Goal: Task Accomplishment & Management: Complete application form

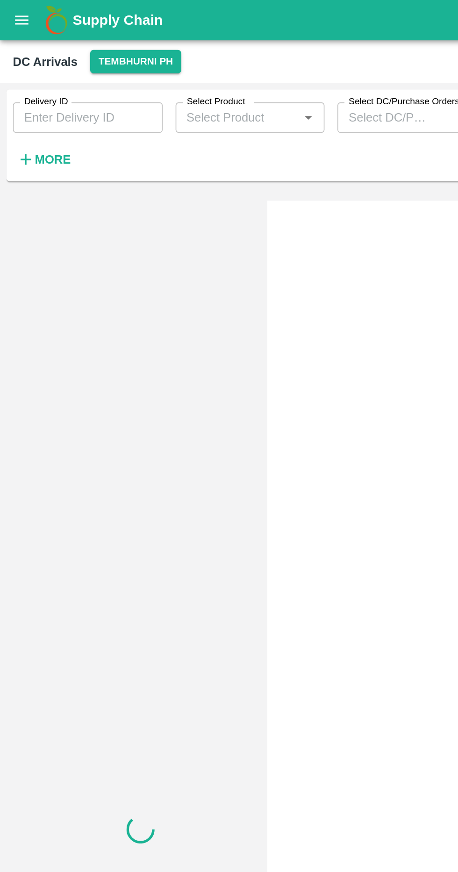
click at [40, 91] on button "More" at bounding box center [25, 93] width 36 height 16
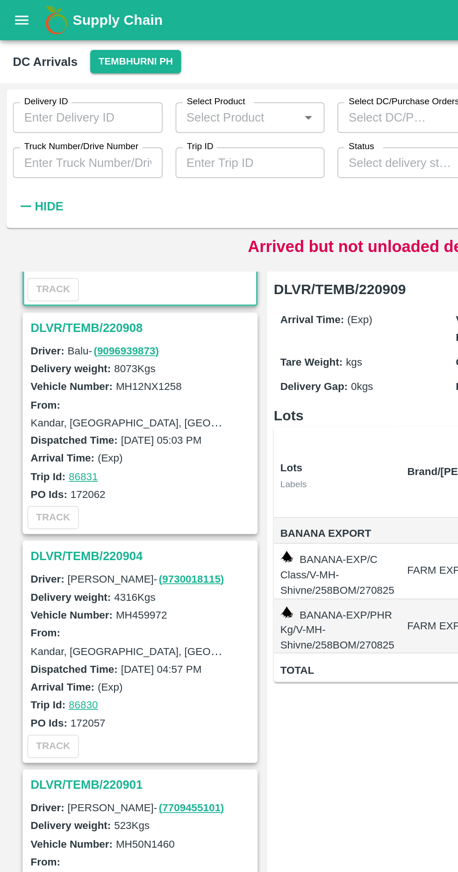
scroll to position [113, 0]
click at [69, 317] on h3 "DLVR/TEMB/220904" at bounding box center [83, 322] width 130 height 12
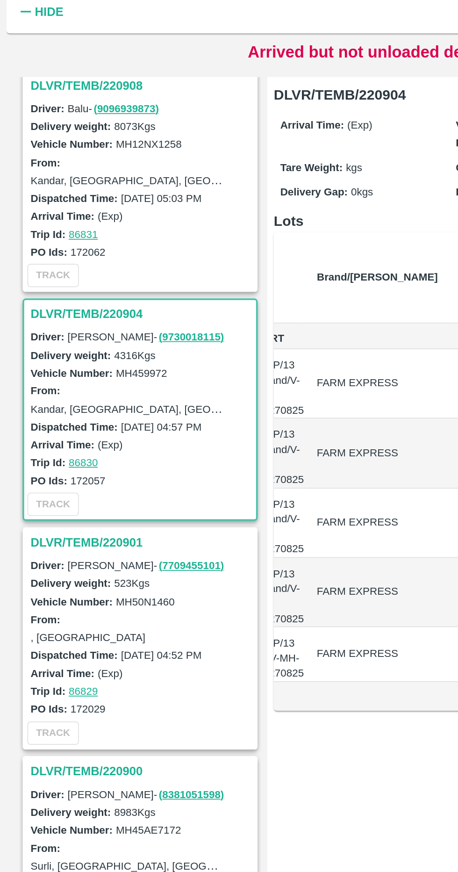
scroll to position [166, 0]
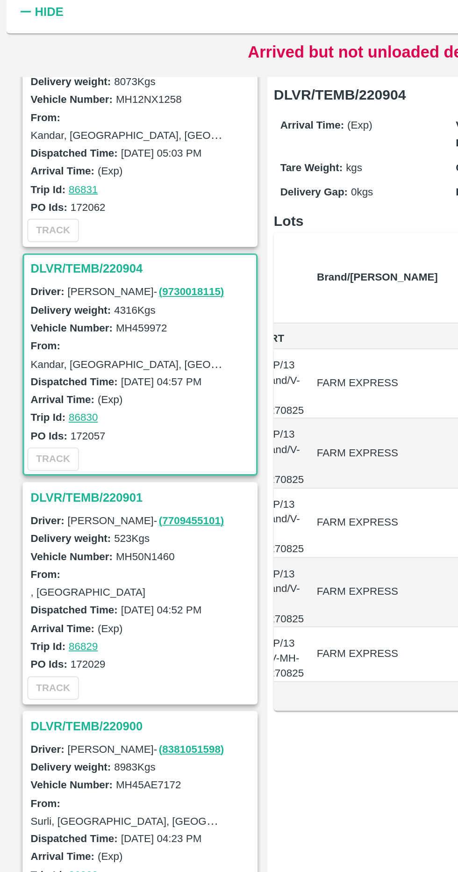
click at [79, 529] on h3 "DLVR/TEMB/220900" at bounding box center [83, 534] width 130 height 12
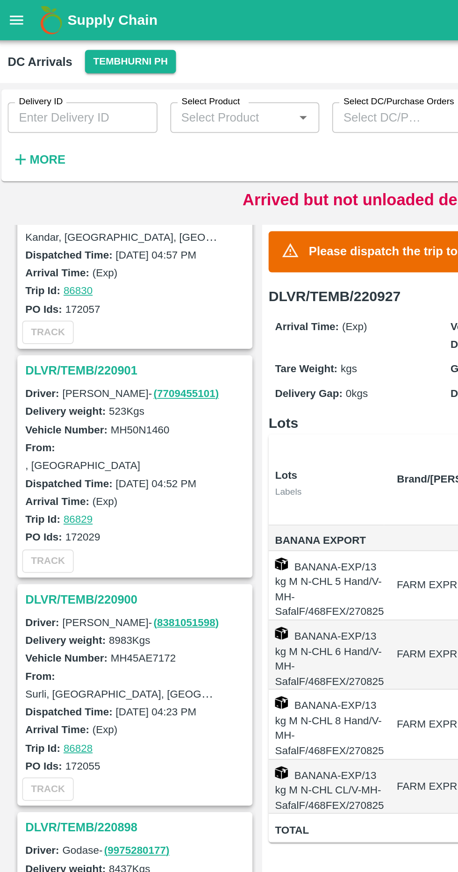
scroll to position [461, 0]
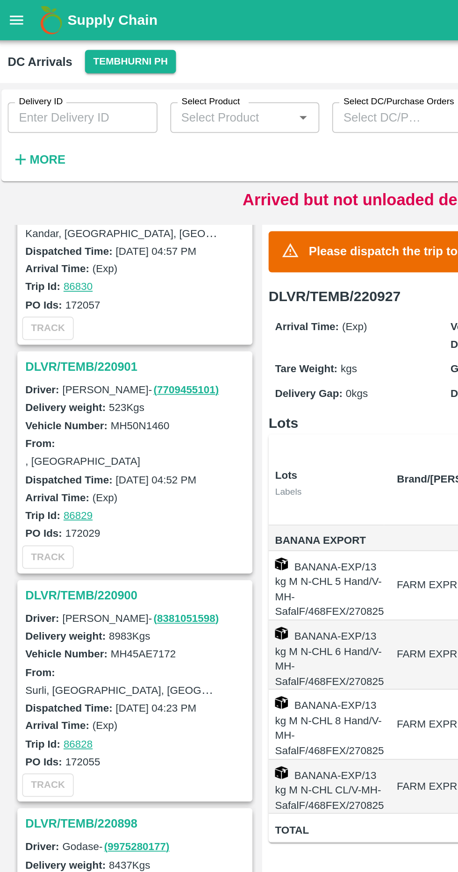
click at [82, 342] on h3 "DLVR/TEMB/220900" at bounding box center [83, 345] width 130 height 12
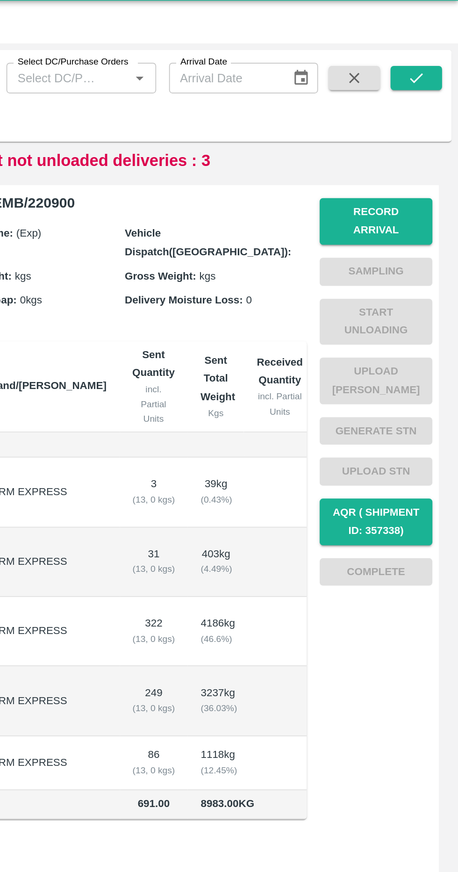
click at [411, 153] on button "Record Arrival" at bounding box center [410, 151] width 65 height 27
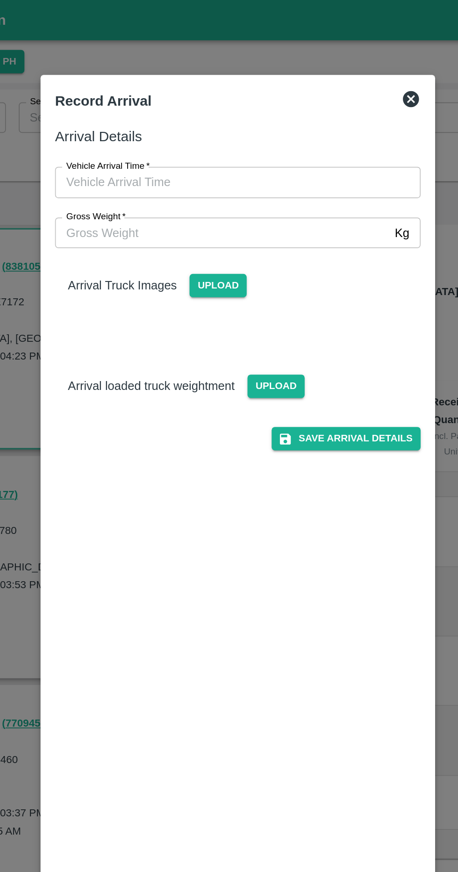
click at [252, 102] on input "Vehicle Arrival Time   *" at bounding box center [226, 106] width 206 height 18
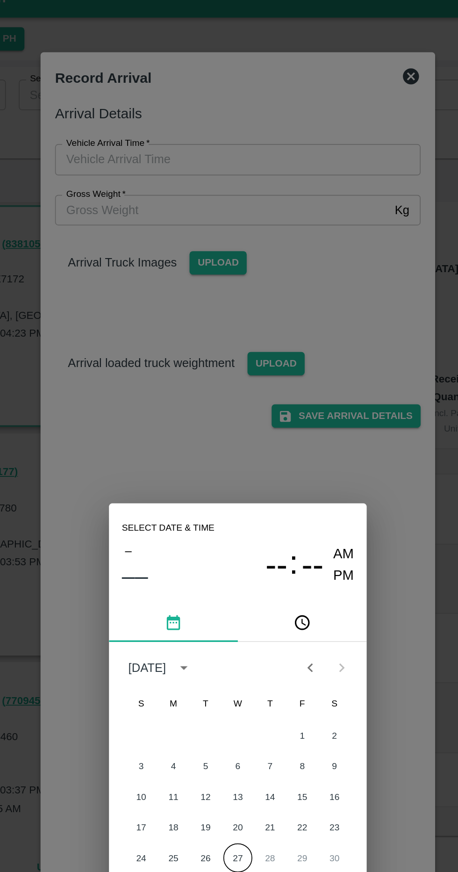
click at [234, 508] on button "27" at bounding box center [229, 510] width 17 height 17
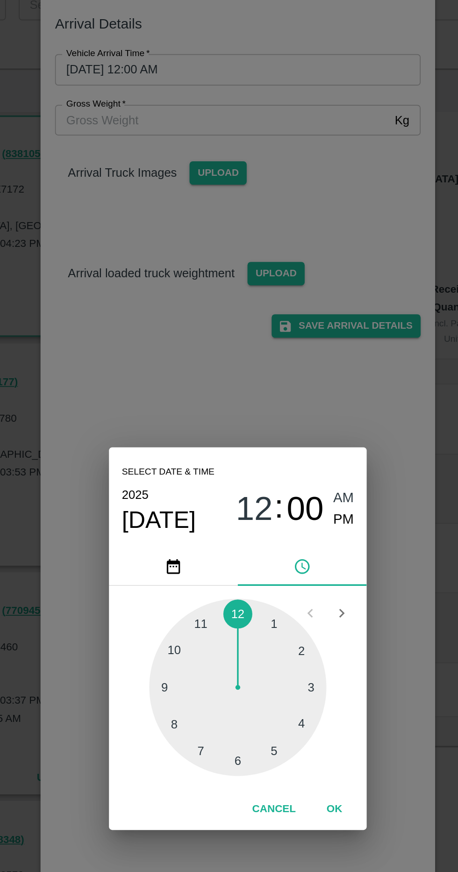
click at [232, 515] on div at bounding box center [229, 464] width 103 height 103
click at [253, 473] on div at bounding box center [229, 464] width 103 height 103
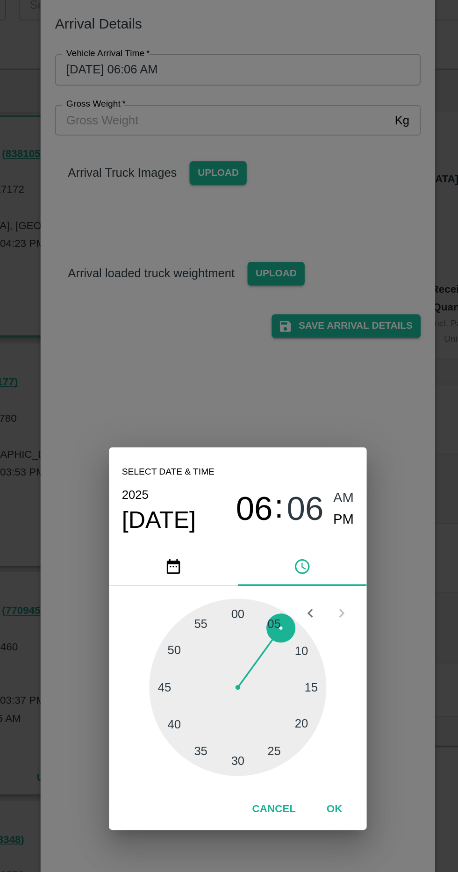
click at [291, 373] on span "PM" at bounding box center [291, 367] width 12 height 13
type input "27/08/2025 06:06 PM"
click at [293, 543] on button "OK" at bounding box center [285, 535] width 30 height 16
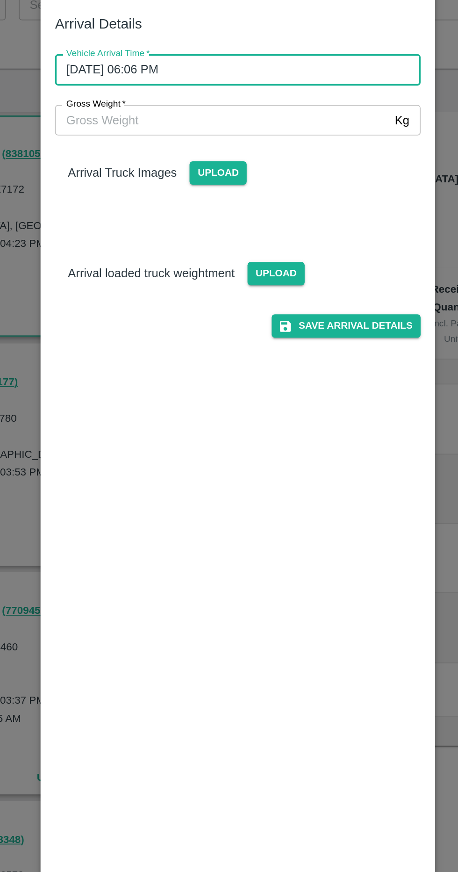
click at [297, 565] on div "Arrival Details Vehicle Arrival Time   * 27/08/2025 06:06 PM Vehicle Arrival Ti…" at bounding box center [229, 446] width 220 height 755
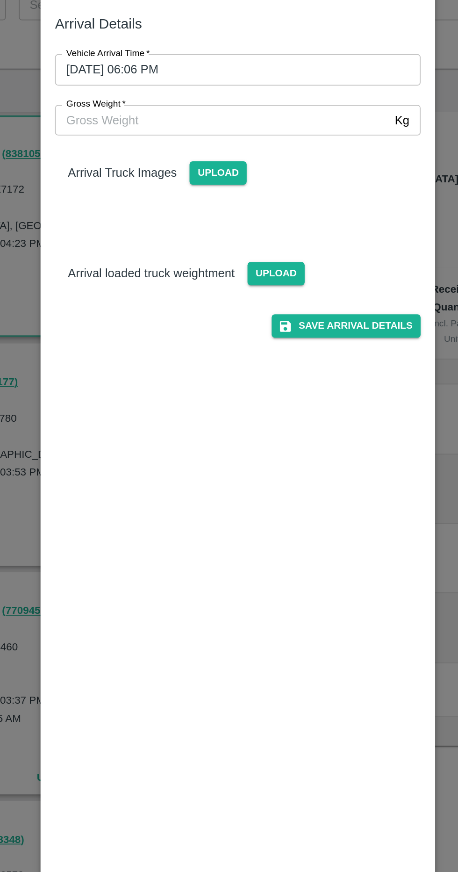
click at [297, 140] on input "Gross Weight   *" at bounding box center [219, 135] width 193 height 18
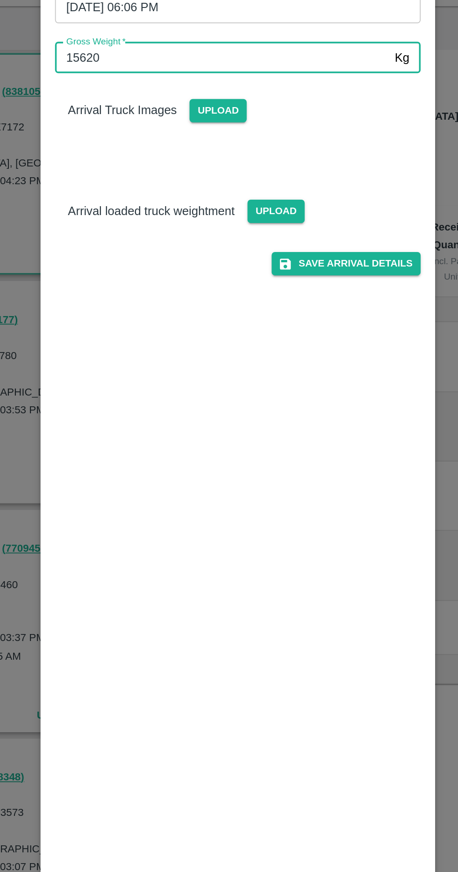
type input "15620"
click at [248, 226] on span "Upload" at bounding box center [251, 224] width 33 height 14
click at [0, 0] on input "Upload" at bounding box center [0, 0] width 0 height 0
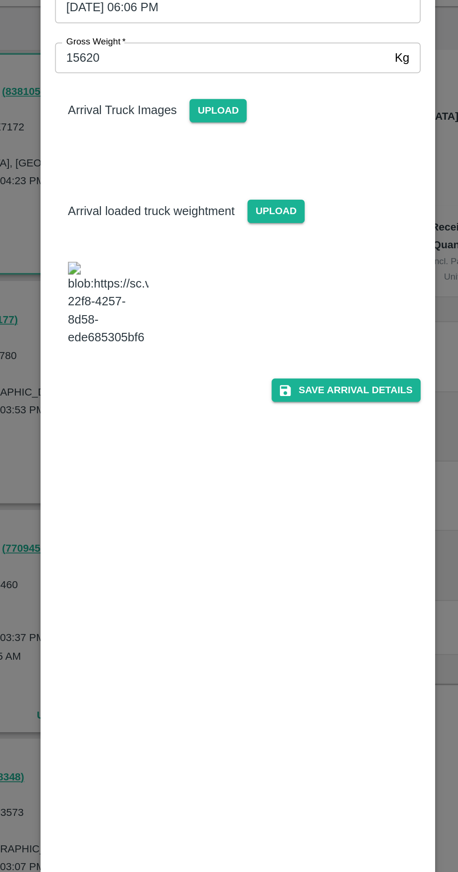
click at [229, 165] on span "Upload" at bounding box center [217, 166] width 33 height 14
click at [0, 0] on input "Upload" at bounding box center [0, 0] width 0 height 0
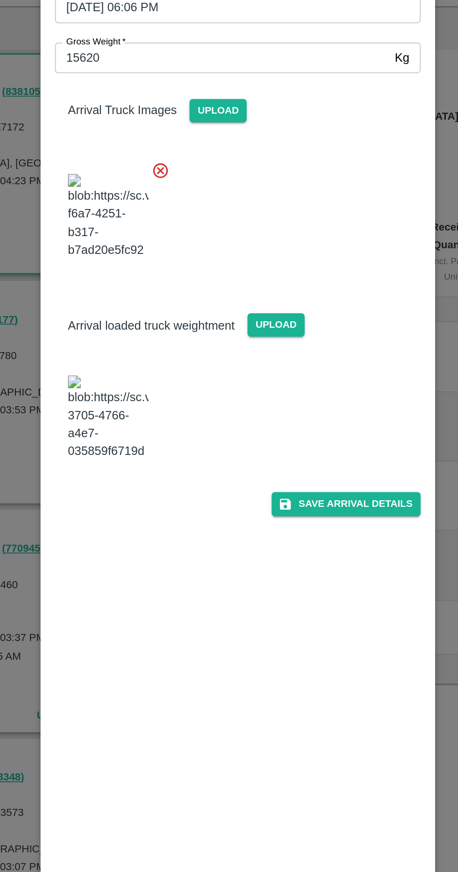
click at [302, 401] on button "Save Arrival Details" at bounding box center [292, 394] width 86 height 14
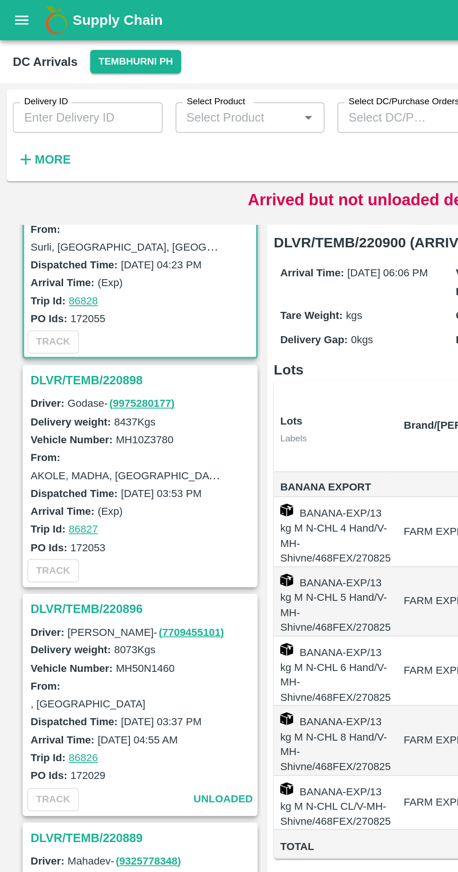
scroll to position [710, 0]
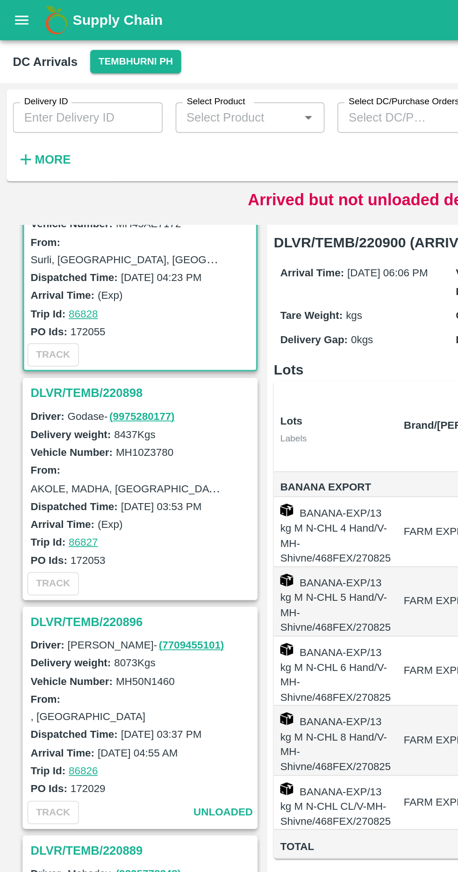
click at [129, 371] on div "Driver: AMOL - ( 7709455101 )" at bounding box center [83, 374] width 130 height 10
click at [29, 224] on h3 "DLVR/TEMB/220898" at bounding box center [83, 228] width 130 height 12
